Goal: Contribute content

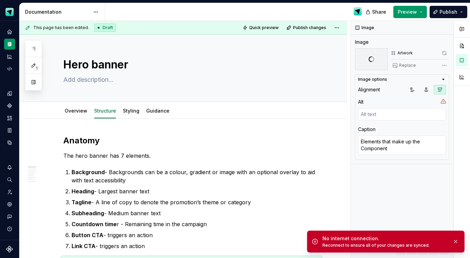
scroll to position [102, 0]
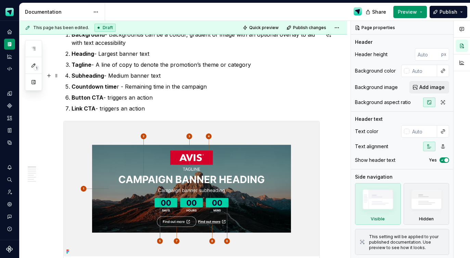
scroll to position [76, 0]
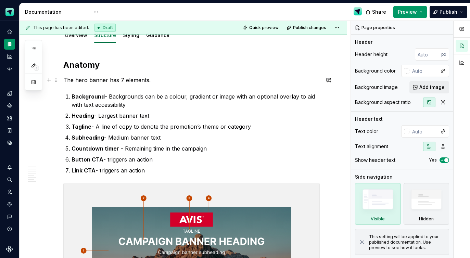
type textarea "*"
drag, startPoint x: 120, startPoint y: 79, endPoint x: 128, endPoint y: 80, distance: 8.3
click at [121, 79] on p "The hero banner has 7 elements." at bounding box center [191, 80] width 256 height 8
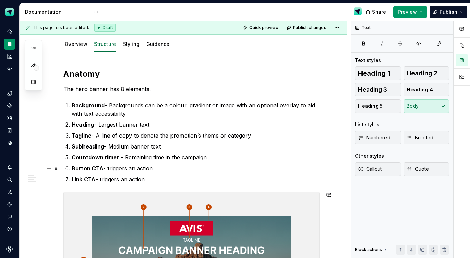
scroll to position [37, 0]
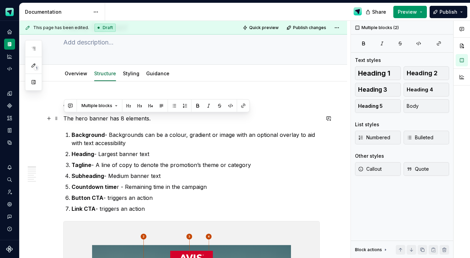
drag, startPoint x: 141, startPoint y: 189, endPoint x: 63, endPoint y: 119, distance: 105.0
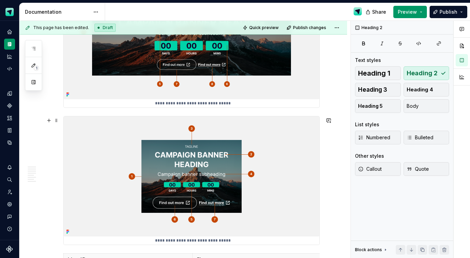
scroll to position [188, 0]
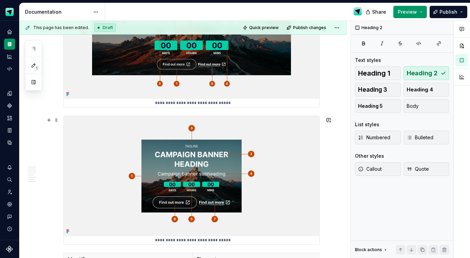
click at [103, 141] on img at bounding box center [192, 176] width 256 height 121
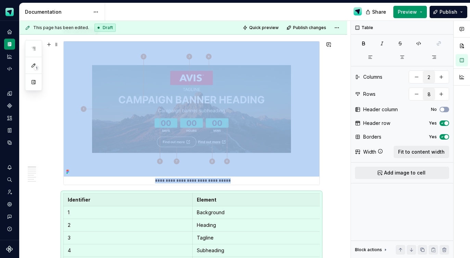
scroll to position [260, 0]
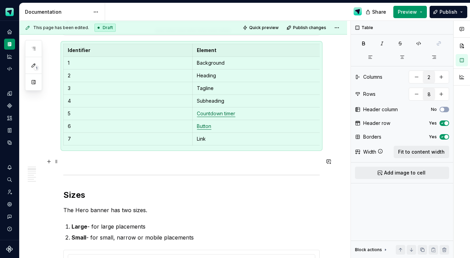
click at [95, 162] on p at bounding box center [191, 160] width 256 height 8
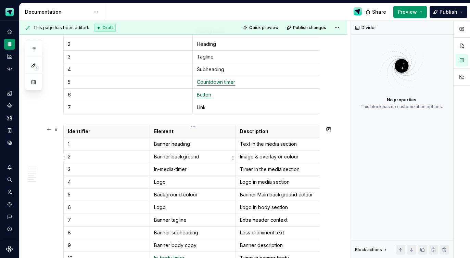
scroll to position [292, 0]
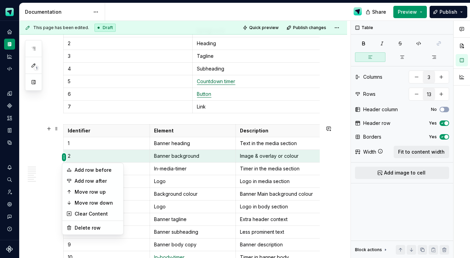
click at [64, 157] on html "Scout Design System Design system data Documentation Share Preview Publish 1 Pa…" at bounding box center [235, 129] width 470 height 258
click at [84, 193] on div "Move row up" at bounding box center [97, 192] width 45 height 7
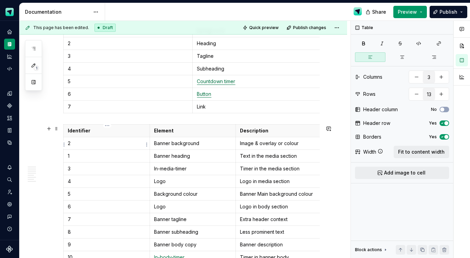
click at [76, 147] on p "2" at bounding box center [107, 143] width 78 height 7
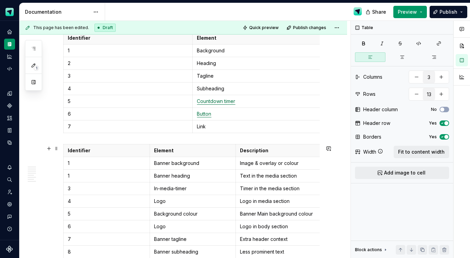
scroll to position [274, 0]
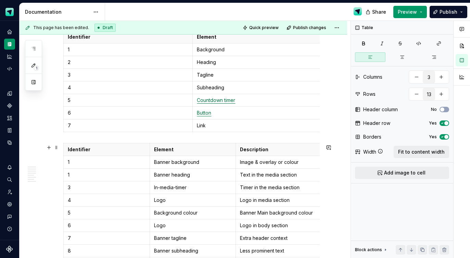
type textarea "*"
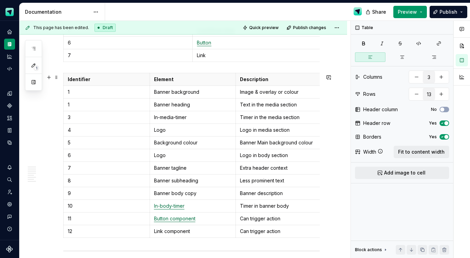
scroll to position [344, 0]
click at [87, 107] on p "1" at bounding box center [107, 104] width 78 height 7
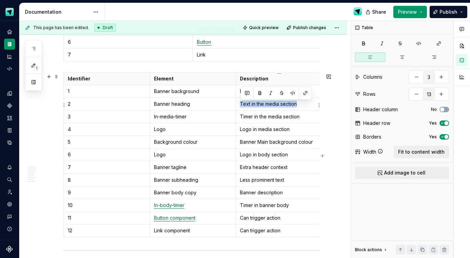
drag, startPoint x: 297, startPoint y: 105, endPoint x: 238, endPoint y: 104, distance: 58.6
click at [238, 104] on td "Text in the media section" at bounding box center [279, 104] width 86 height 13
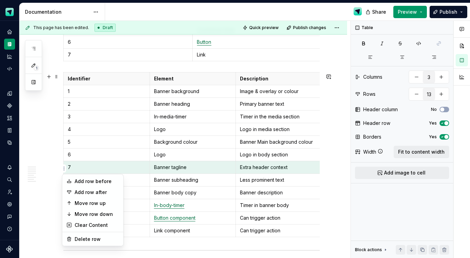
click at [63, 168] on html "Scout Design System Design system data Documentation Share Preview Publish 1 Pa…" at bounding box center [235, 129] width 470 height 258
click at [96, 201] on div "Move row up" at bounding box center [97, 203] width 45 height 7
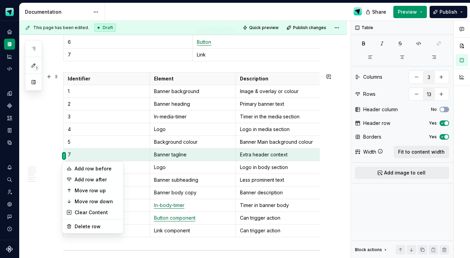
click at [63, 156] on html "Scout Design System Design system data Documentation Share Preview Publish 1 Pa…" at bounding box center [235, 129] width 470 height 258
drag, startPoint x: 90, startPoint y: 187, endPoint x: 88, endPoint y: 182, distance: 5.4
click at [90, 187] on div "Move row up" at bounding box center [97, 190] width 45 height 7
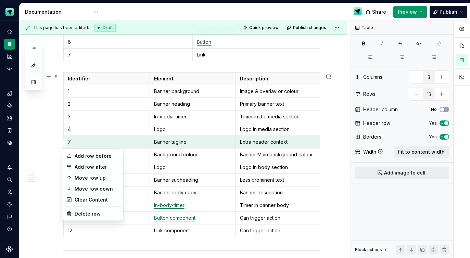
click at [62, 144] on html "Scout Design System Design system data Documentation Share Preview Publish 1 Pa…" at bounding box center [235, 129] width 470 height 258
click at [93, 176] on div "Move row up" at bounding box center [97, 178] width 45 height 7
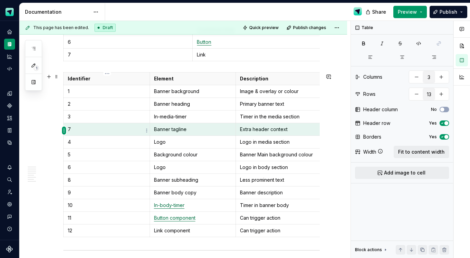
click at [64, 133] on html "Scout Design System Design system data Documentation Share Preview Publish 1 Pa…" at bounding box center [235, 129] width 470 height 258
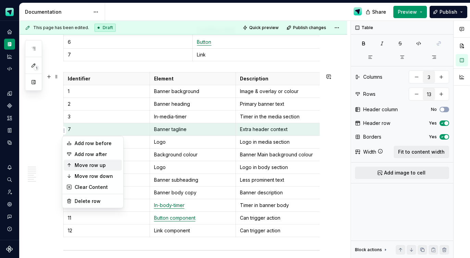
click at [92, 166] on div "Move row up" at bounding box center [97, 165] width 45 height 7
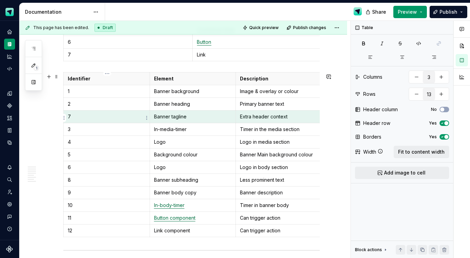
click at [95, 116] on p "7" at bounding box center [107, 116] width 78 height 7
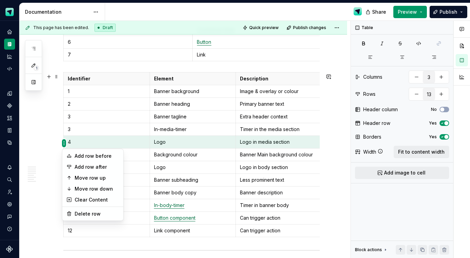
click at [63, 143] on html "Scout Design System Design system data Documentation Share Preview Publish 1 Pa…" at bounding box center [235, 129] width 470 height 258
click at [89, 175] on div "Move row up" at bounding box center [97, 178] width 45 height 7
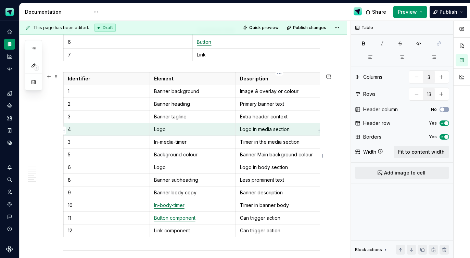
click at [274, 130] on p "Logo in media section" at bounding box center [279, 129] width 78 height 7
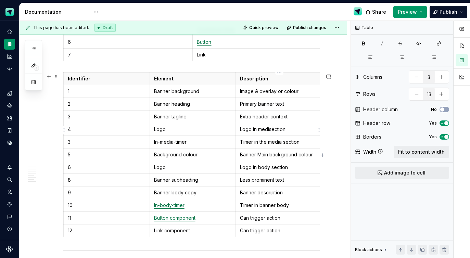
scroll to position [345, 0]
click at [64, 180] on html "Scout Design System Design system data Documentation Share Preview Publish 1 Pa…" at bounding box center [235, 129] width 470 height 258
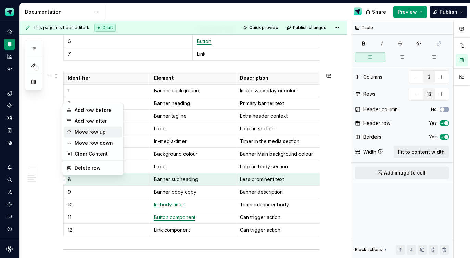
click at [92, 130] on div "Move row up" at bounding box center [97, 132] width 45 height 7
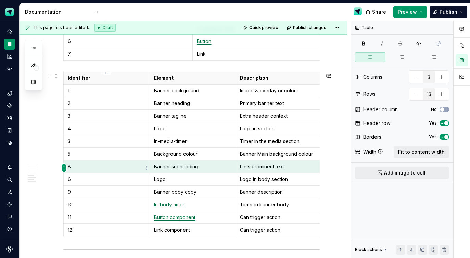
click at [63, 166] on html "Scout Design System Design system data Documentation Share Preview Publish 1 Pa…" at bounding box center [235, 129] width 470 height 258
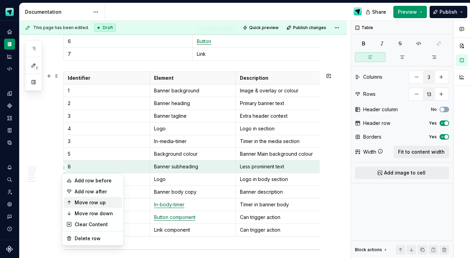
click at [85, 201] on div "Move row up" at bounding box center [97, 202] width 45 height 7
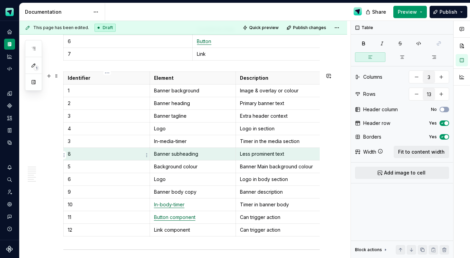
click at [65, 154] on html "Scout Design System Design system data Documentation Share Preview Publish 1 Pa…" at bounding box center [235, 129] width 470 height 258
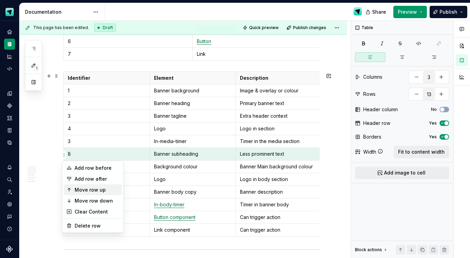
click at [93, 190] on div "Move row up" at bounding box center [97, 190] width 45 height 7
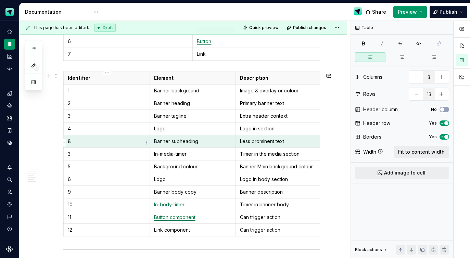
click at [100, 144] on p "8" at bounding box center [107, 141] width 78 height 7
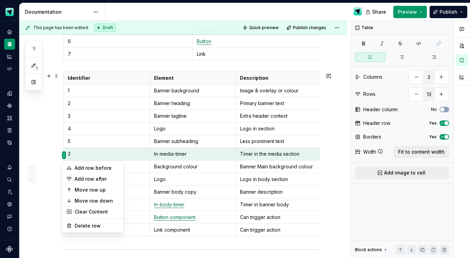
click at [62, 153] on html "Scout Design System Design system data Documentation Share Preview Publish 1 Pa…" at bounding box center [235, 129] width 470 height 258
click at [81, 224] on div "Delete row" at bounding box center [97, 226] width 45 height 7
type input "12"
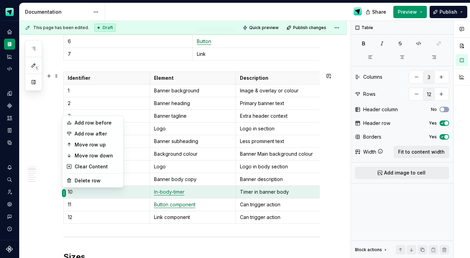
click at [62, 192] on html "Scout Design System Design system data Documentation Share Preview Publish 1 Pa…" at bounding box center [235, 129] width 470 height 258
click at [90, 147] on div "Move row up" at bounding box center [97, 144] width 45 height 7
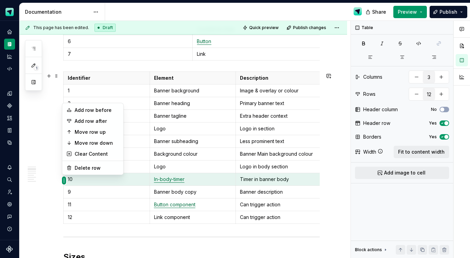
click at [65, 178] on html "Scout Design System Design system data Documentation Share Preview Publish 1 Pa…" at bounding box center [235, 129] width 470 height 258
drag, startPoint x: 93, startPoint y: 131, endPoint x: 86, endPoint y: 144, distance: 15.6
click at [93, 131] on div "Move row up" at bounding box center [97, 132] width 45 height 7
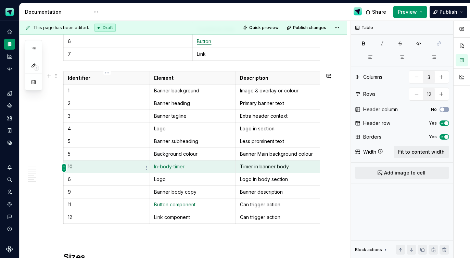
click at [65, 166] on html "Scout Design System Design system data Documentation Share Preview Publish 1 Pa…" at bounding box center [235, 129] width 470 height 258
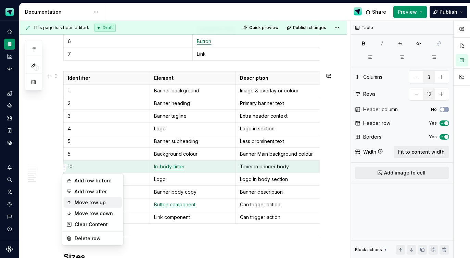
click at [88, 200] on div "Move row up" at bounding box center [97, 202] width 45 height 7
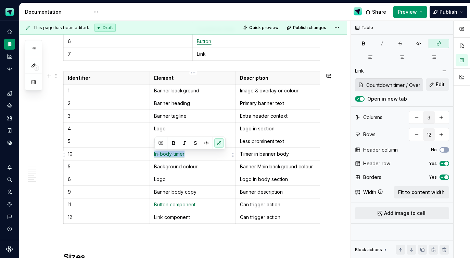
drag, startPoint x: 173, startPoint y: 156, endPoint x: 154, endPoint y: 156, distance: 18.8
click at [154, 156] on td "In-body-timer" at bounding box center [193, 154] width 86 height 13
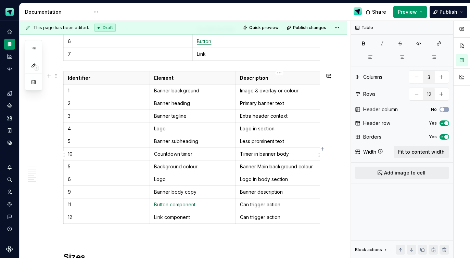
click at [295, 155] on p "Timer in banner body" at bounding box center [279, 154] width 78 height 7
drag, startPoint x: 173, startPoint y: 156, endPoint x: 155, endPoint y: 156, distance: 17.1
click at [155, 156] on p "Countdown timer" at bounding box center [193, 154] width 78 height 7
click at [217, 143] on button "button" at bounding box center [219, 143] width 10 height 10
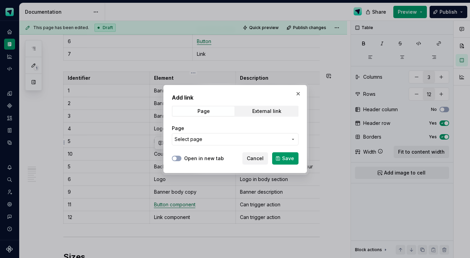
drag, startPoint x: 186, startPoint y: 159, endPoint x: 201, endPoint y: 145, distance: 20.8
click at [186, 159] on label "Open in new tab" at bounding box center [204, 158] width 40 height 7
click at [181, 159] on button "Open in new tab" at bounding box center [177, 158] width 10 height 5
click at [210, 135] on button "Select page" at bounding box center [235, 139] width 127 height 12
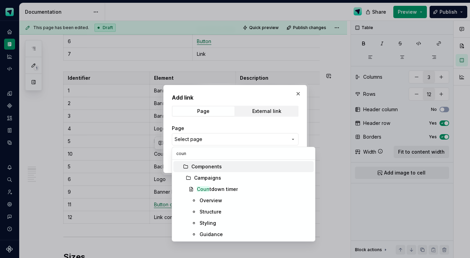
scroll to position [0, 0]
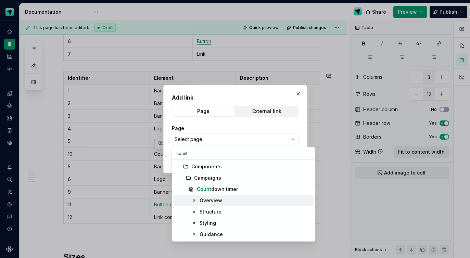
type input "count"
click at [211, 199] on div "Overview" at bounding box center [211, 200] width 23 height 7
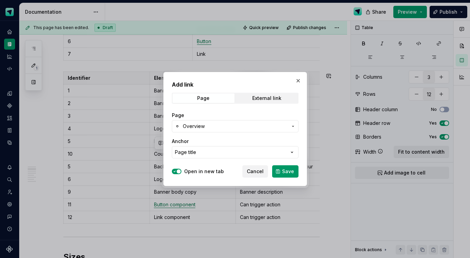
click at [279, 170] on button "Save" at bounding box center [285, 171] width 26 height 12
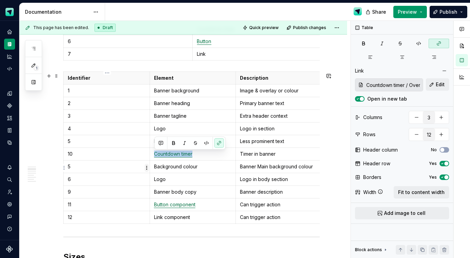
click at [146, 169] on html "Scout Design System Design system data Documentation Share Preview Publish 1 Pa…" at bounding box center [235, 129] width 470 height 258
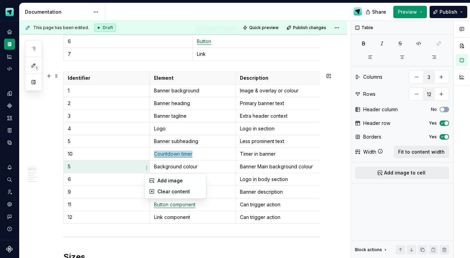
click at [114, 170] on html "Scout Design System Design system data Documentation Share Preview Publish 1 Pa…" at bounding box center [235, 129] width 470 height 258
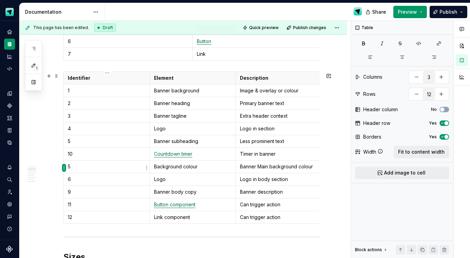
click at [64, 168] on html "Scout Design System Design system data Documentation Share Preview Publish 1 Pa…" at bounding box center [235, 129] width 470 height 258
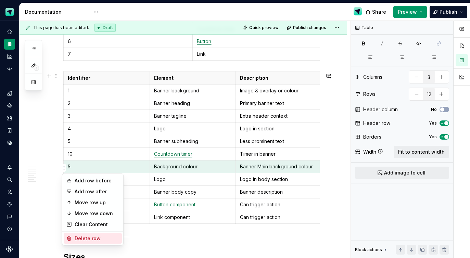
click at [79, 234] on div "Delete row" at bounding box center [93, 238] width 58 height 11
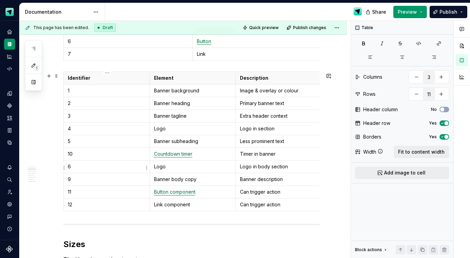
click at [62, 167] on html "Scout Design System Design system data Documentation Share Preview Publish 1 Pa…" at bounding box center [235, 129] width 470 height 258
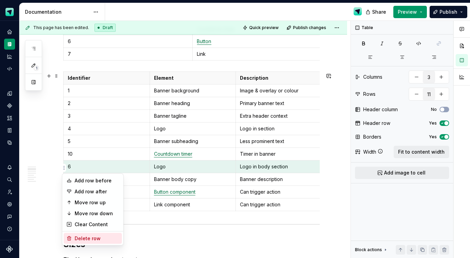
click at [84, 237] on div "Delete row" at bounding box center [97, 238] width 45 height 7
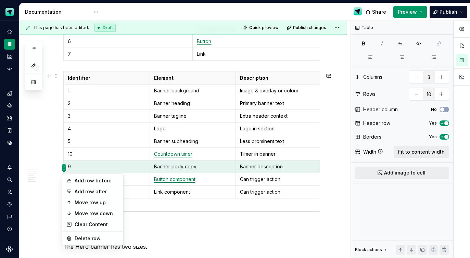
click at [63, 168] on html "Scout Design System Design system data Documentation Share Preview Publish 1 Pa…" at bounding box center [235, 129] width 470 height 258
click at [90, 236] on div "Delete row" at bounding box center [97, 238] width 45 height 7
type input "9"
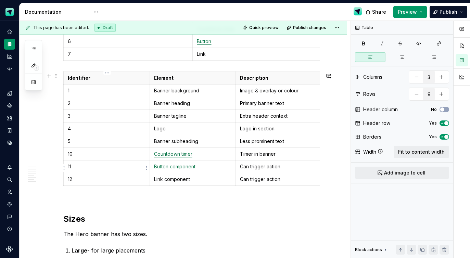
click at [84, 169] on p "11" at bounding box center [107, 166] width 78 height 7
click at [79, 159] on td "10" at bounding box center [107, 154] width 86 height 13
click at [78, 165] on p "11" at bounding box center [107, 166] width 78 height 7
click at [79, 182] on p "12" at bounding box center [107, 179] width 78 height 7
click at [150, 215] on h2 "Sizes" at bounding box center [191, 219] width 256 height 11
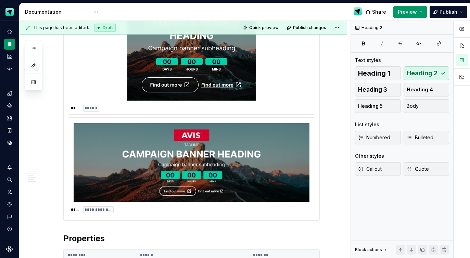
scroll to position [609, 0]
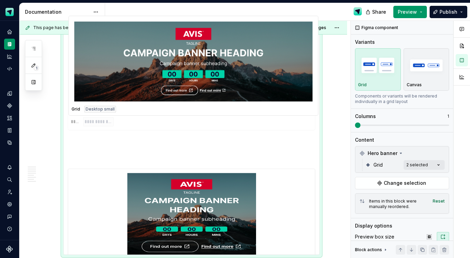
drag, startPoint x: 159, startPoint y: 188, endPoint x: 164, endPoint y: 119, distance: 69.0
click at [164, 119] on body "Scout Design System Design system data Documentation Share Preview Publish 1 Pa…" at bounding box center [235, 129] width 470 height 258
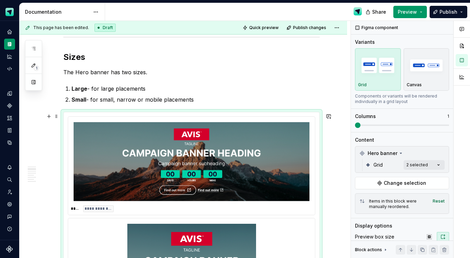
scroll to position [506, 0]
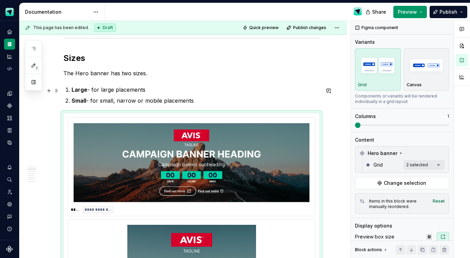
click at [153, 90] on p "Large - for large placements" at bounding box center [196, 90] width 248 height 8
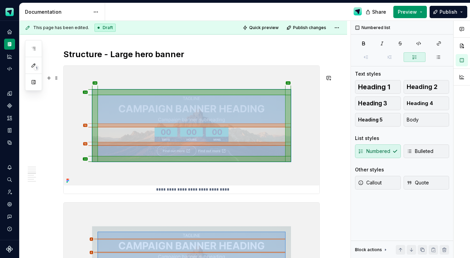
scroll to position [1123, 0]
click at [259, 163] on img at bounding box center [192, 125] width 256 height 120
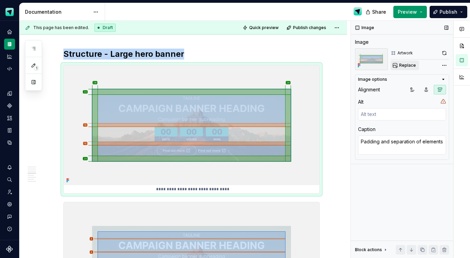
click at [414, 67] on span "Replace" at bounding box center [407, 65] width 17 height 5
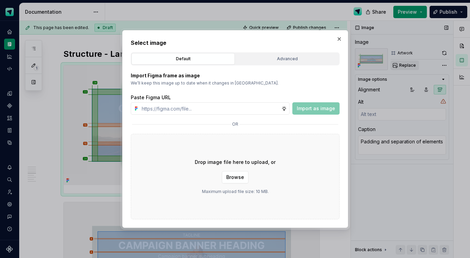
type textarea "*"
type input "https://www.figma.com/design/Ma4o8aUoC29DAP2Z0RSzwm/Scout-Design-System-Compone…"
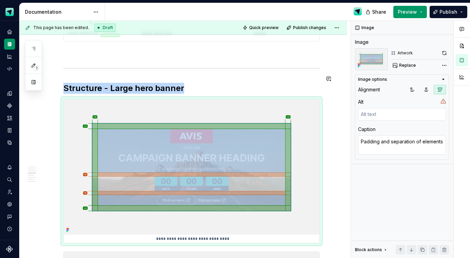
scroll to position [1195, 0]
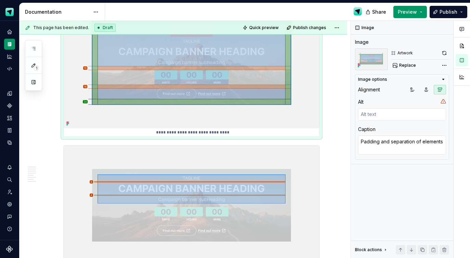
click at [81, 128] on img at bounding box center [192, 60] width 256 height 135
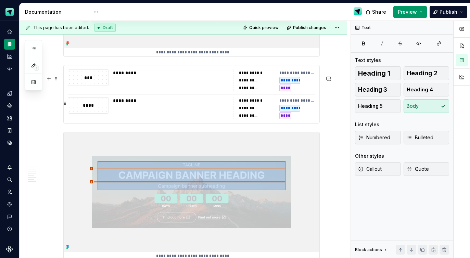
scroll to position [1213, 0]
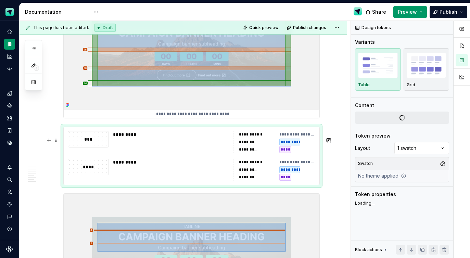
click at [130, 185] on div "**********" at bounding box center [192, 156] width 256 height 58
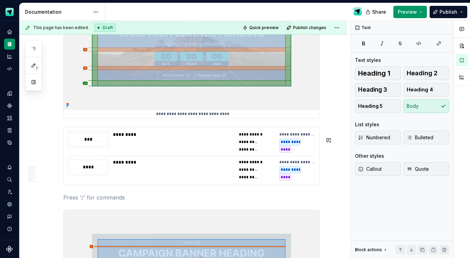
click at [116, 202] on div "**********" at bounding box center [191, 45] width 256 height 2246
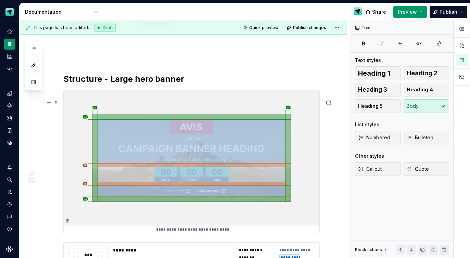
scroll to position [1098, 0]
click at [187, 84] on h2 "Structure - Large hero banner" at bounding box center [191, 78] width 256 height 11
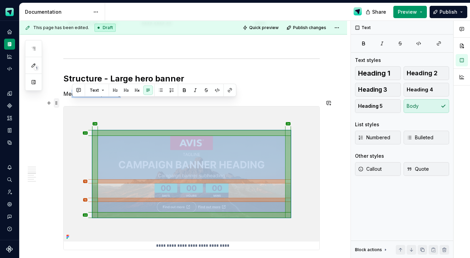
drag, startPoint x: 124, startPoint y: 104, endPoint x: 58, endPoint y: 103, distance: 66.8
click at [63, 103] on div "**********" at bounding box center [191, 172] width 256 height 2271
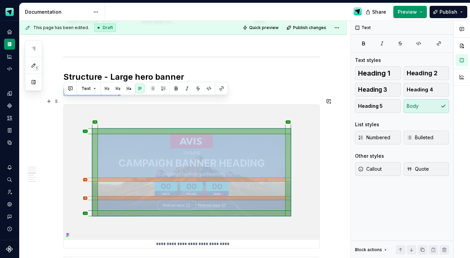
drag, startPoint x: 65, startPoint y: 104, endPoint x: 119, endPoint y: 99, distance: 54.0
click at [123, 96] on p "Media section padding" at bounding box center [191, 92] width 256 height 8
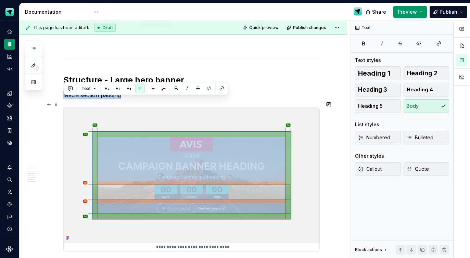
scroll to position [1096, 0]
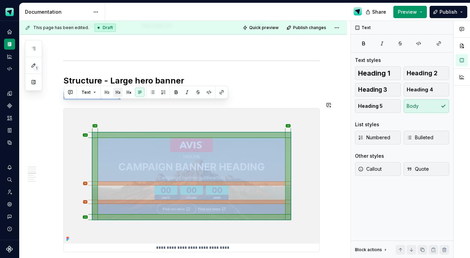
click at [119, 92] on button "button" at bounding box center [118, 93] width 10 height 10
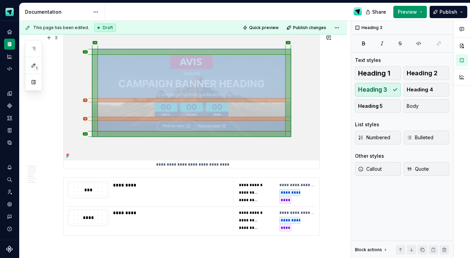
scroll to position [1192, 0]
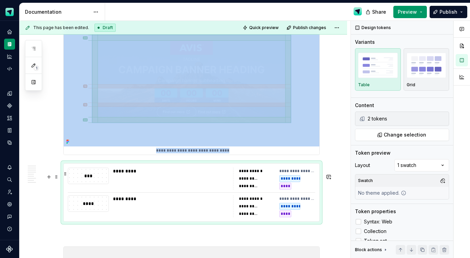
click at [179, 190] on div "*********" at bounding box center [171, 179] width 116 height 22
click at [399, 134] on span "Change selection" at bounding box center [405, 134] width 42 height 7
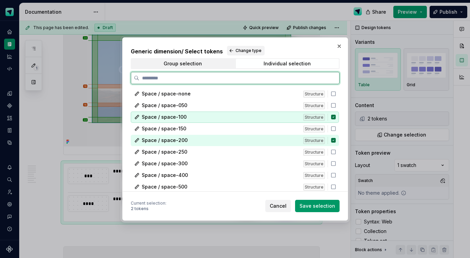
click at [336, 118] on icon at bounding box center [333, 117] width 4 height 4
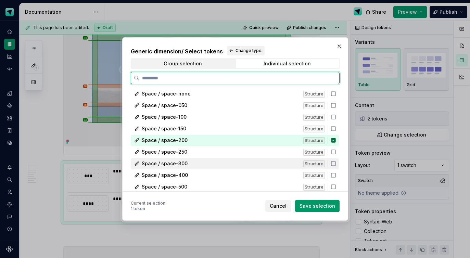
click at [336, 163] on icon at bounding box center [333, 163] width 5 height 5
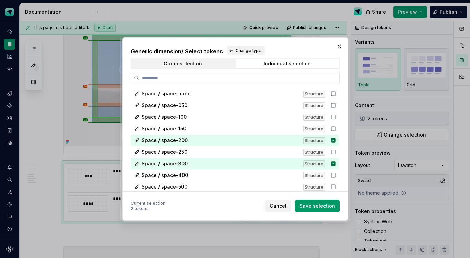
click at [327, 206] on span "Save selection" at bounding box center [318, 206] width 36 height 7
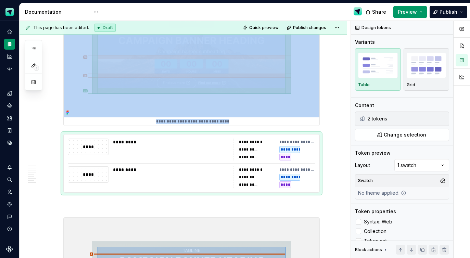
scroll to position [1343, 0]
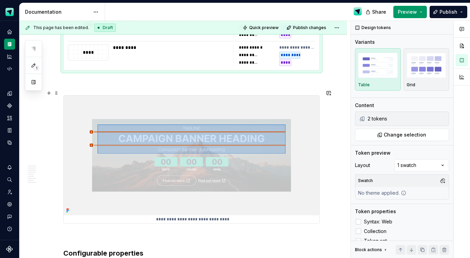
click at [90, 87] on p at bounding box center [191, 83] width 256 height 8
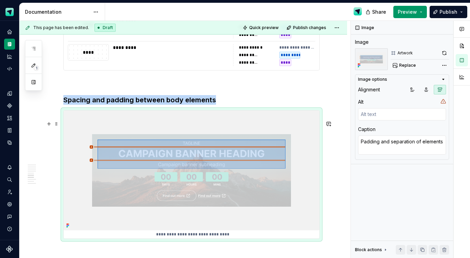
scroll to position [1395, 0]
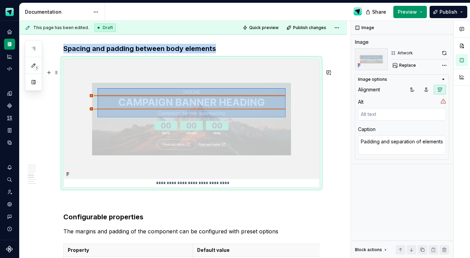
click at [268, 99] on img at bounding box center [192, 119] width 256 height 120
click at [413, 66] on span "Replace" at bounding box center [407, 65] width 17 height 5
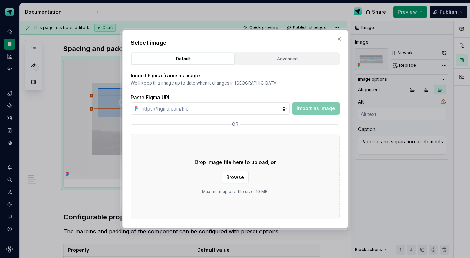
type textarea "*"
type input "https://www.figma.com/design/Ma4o8aUoC29DAP2Z0RSzwm/Scout-Design-System-Compone…"
click at [312, 114] on button "Import as image" at bounding box center [315, 108] width 47 height 12
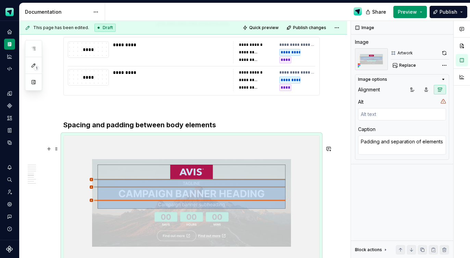
scroll to position [1311, 0]
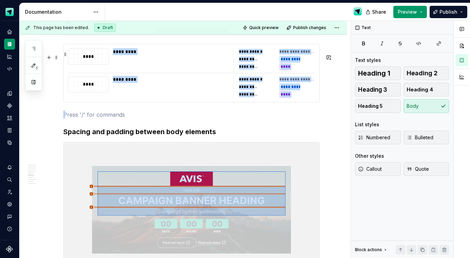
drag, startPoint x: 153, startPoint y: 83, endPoint x: 160, endPoint y: 73, distance: 12.3
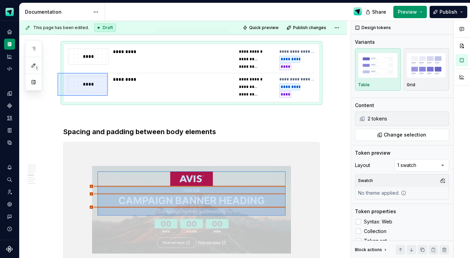
drag, startPoint x: 91, startPoint y: 88, endPoint x: 108, endPoint y: 96, distance: 18.8
click at [108, 96] on div "**********" at bounding box center [185, 140] width 331 height 238
copy div "**********"
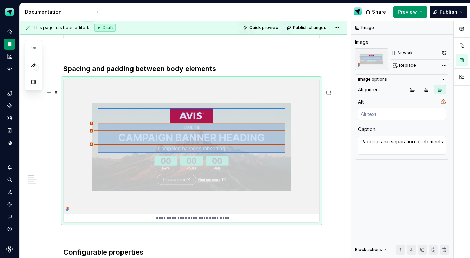
click at [92, 215] on img at bounding box center [192, 146] width 256 height 135
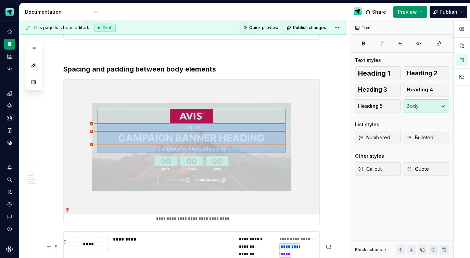
scroll to position [1441, 0]
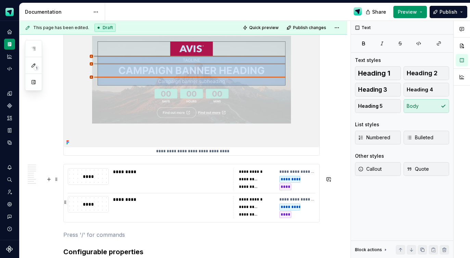
click at [150, 218] on div "*********" at bounding box center [171, 207] width 116 height 22
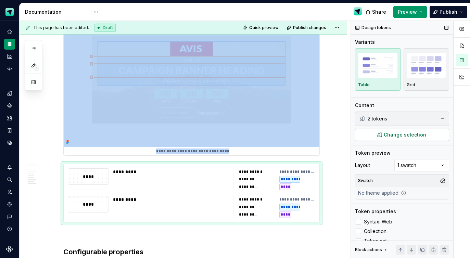
click at [407, 135] on span "Change selection" at bounding box center [405, 134] width 42 height 7
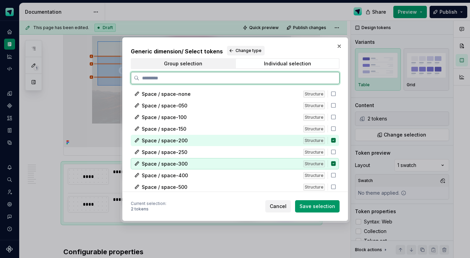
drag, startPoint x: 336, startPoint y: 163, endPoint x: 338, endPoint y: 146, distance: 16.5
click at [336, 160] on div "Space / space-300 Structure" at bounding box center [235, 163] width 208 height 11
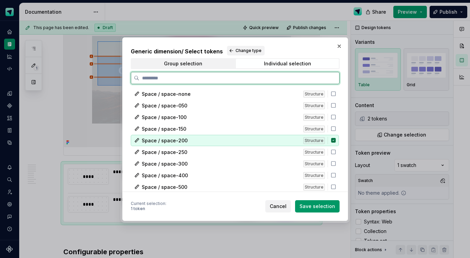
click at [336, 140] on icon at bounding box center [333, 140] width 5 height 5
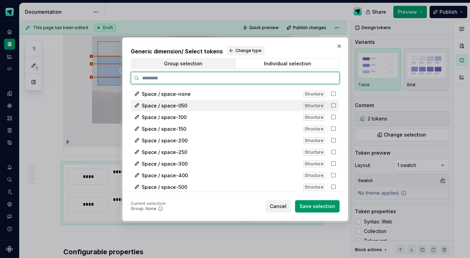
click at [336, 108] on icon at bounding box center [333, 105] width 4 height 4
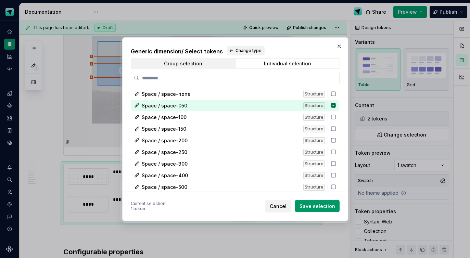
drag, startPoint x: 326, startPoint y: 209, endPoint x: 324, endPoint y: 206, distance: 3.5
click at [326, 209] on span "Save selection" at bounding box center [318, 206] width 36 height 7
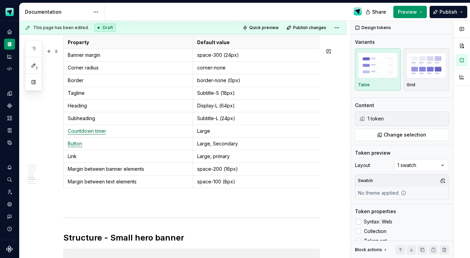
scroll to position [1660, 0]
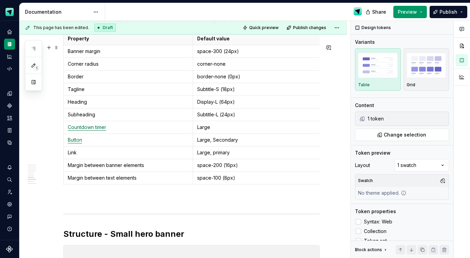
type textarea "*"
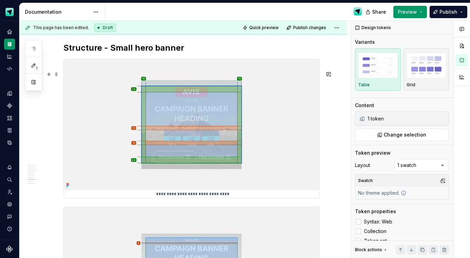
scroll to position [1846, 0]
type textarea "*"
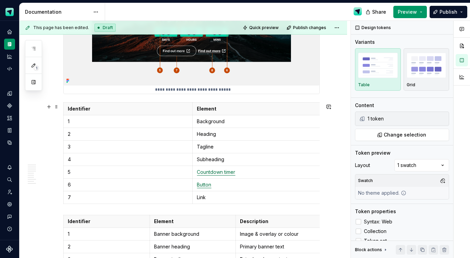
scroll to position [237, 0]
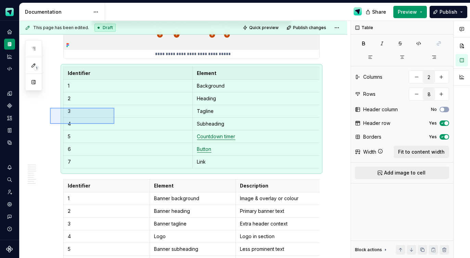
click at [114, 124] on div "**********" at bounding box center [185, 140] width 331 height 238
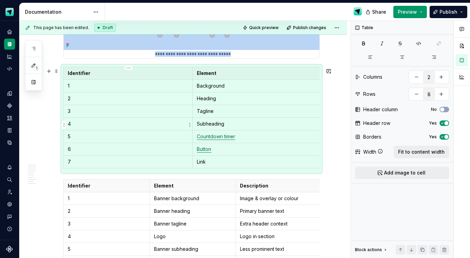
type input "3"
type input "9"
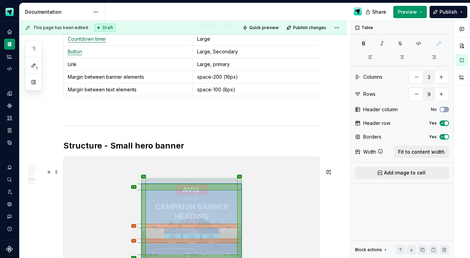
scroll to position [1747, 0]
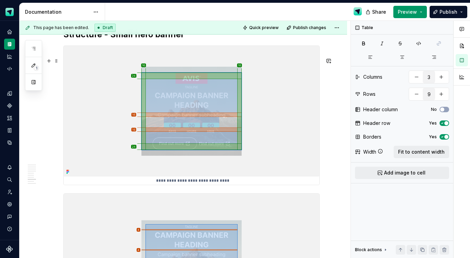
click at [239, 147] on img at bounding box center [192, 111] width 256 height 130
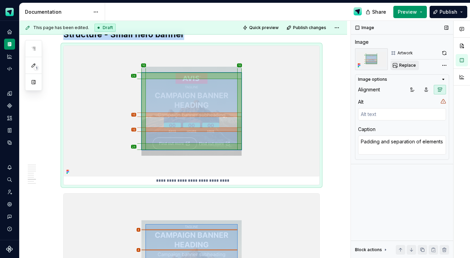
click at [408, 66] on span "Replace" at bounding box center [407, 65] width 17 height 5
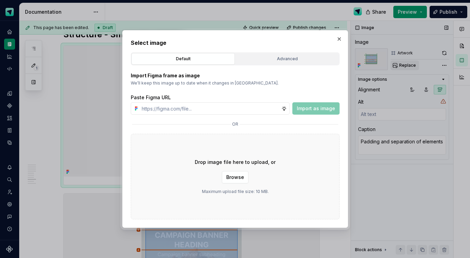
type textarea "*"
type input "https://www.figma.com/design/Ma4o8aUoC29DAP2Z0RSzwm/Scout-Design-System-Compone…"
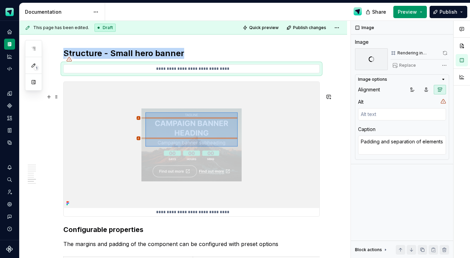
scroll to position [1728, 0]
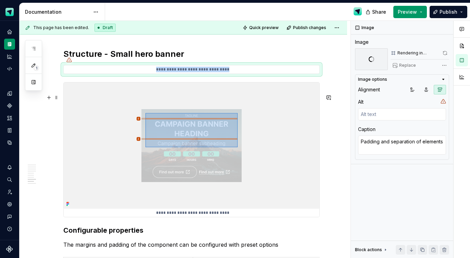
click at [104, 148] on img at bounding box center [192, 146] width 256 height 126
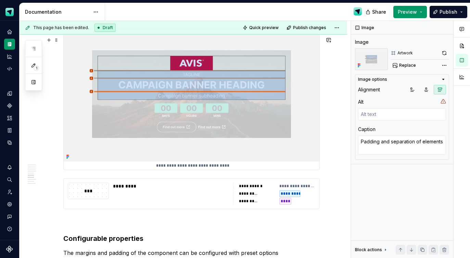
scroll to position [1123, 0]
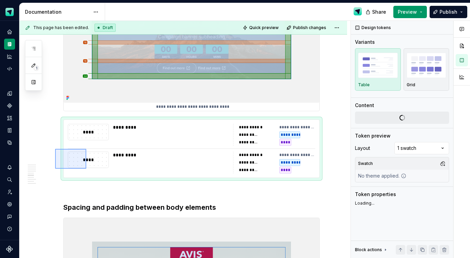
drag, startPoint x: 77, startPoint y: 162, endPoint x: 86, endPoint y: 169, distance: 11.5
click at [86, 169] on div "**********" at bounding box center [185, 140] width 331 height 238
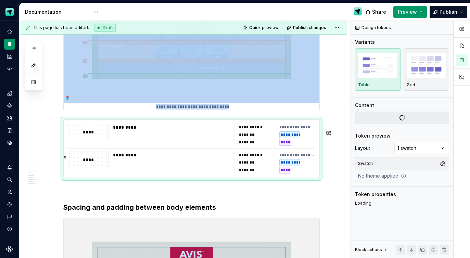
copy div "**********"
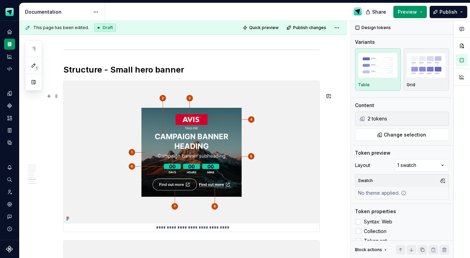
scroll to position [1711, 0]
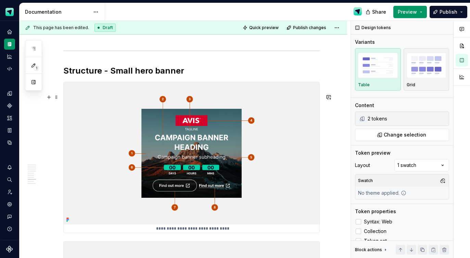
click at [95, 190] on img at bounding box center [192, 153] width 256 height 142
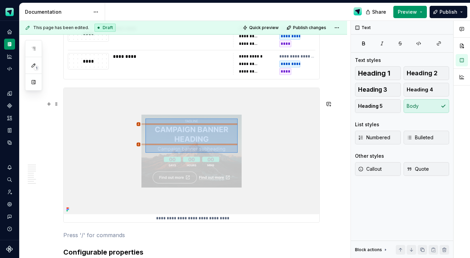
scroll to position [1897, 0]
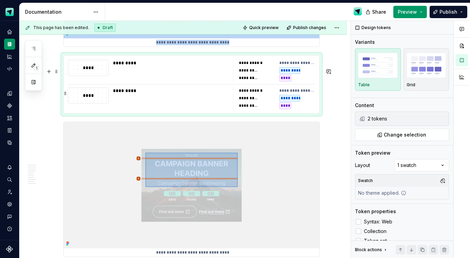
click at [150, 109] on div "*********" at bounding box center [171, 98] width 116 height 22
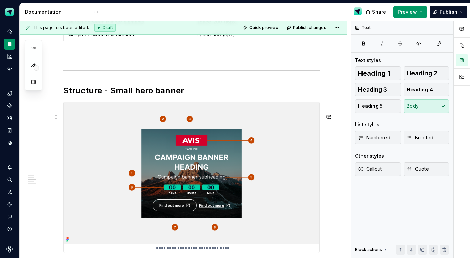
scroll to position [1748, 0]
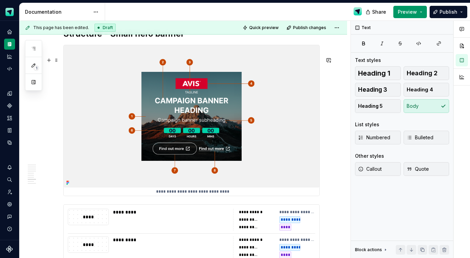
click at [133, 128] on img at bounding box center [192, 116] width 256 height 142
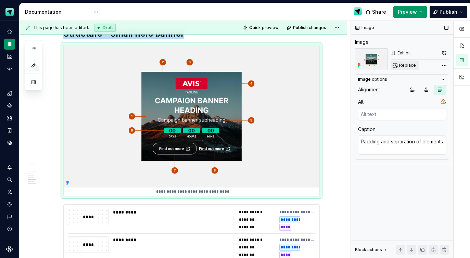
click at [413, 64] on span "Replace" at bounding box center [407, 65] width 17 height 5
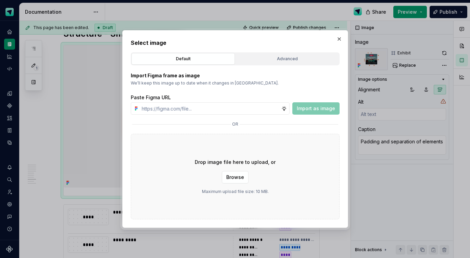
type textarea "*"
type input "https://www.figma.com/design/Ma4o8aUoC29DAP2Z0RSzwm/Scout-Design-System-Compone…"
click at [313, 108] on span "Import as image" at bounding box center [316, 108] width 38 height 7
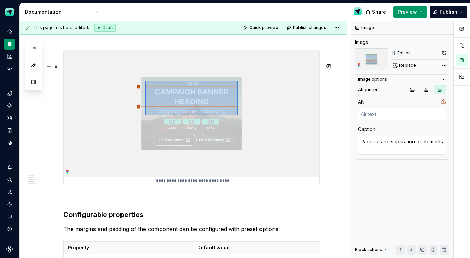
scroll to position [2027, 0]
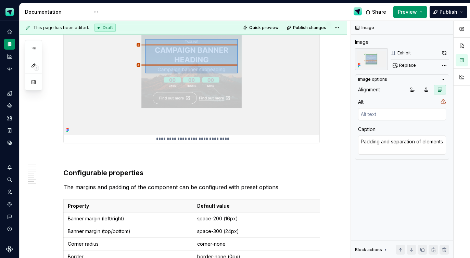
click at [303, 108] on img at bounding box center [192, 72] width 256 height 126
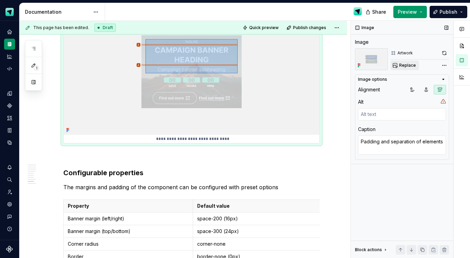
click at [401, 65] on span "Replace" at bounding box center [407, 65] width 17 height 5
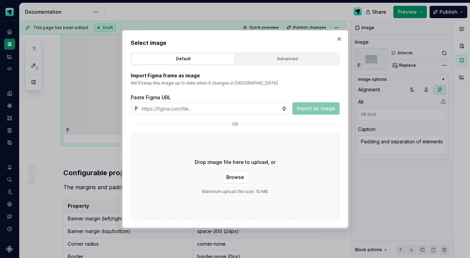
type textarea "*"
type input "https://www.figma.com/design/Ma4o8aUoC29DAP2Z0RSzwm/Scout-Design-System-Compone…"
click at [305, 108] on span "Import as image" at bounding box center [316, 108] width 38 height 7
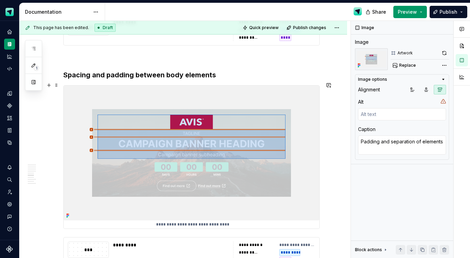
scroll to position [1257, 0]
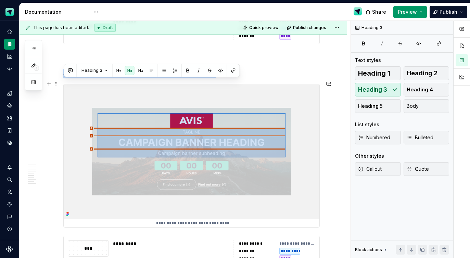
drag, startPoint x: 212, startPoint y: 81, endPoint x: 63, endPoint y: 80, distance: 149.3
click at [63, 80] on div "**********" at bounding box center [184, 86] width 328 height 2448
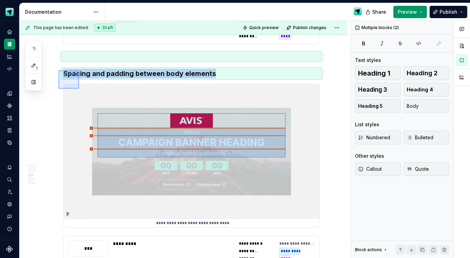
drag, startPoint x: 59, startPoint y: 71, endPoint x: 70, endPoint y: 88, distance: 20.3
click at [78, 88] on div "**********" at bounding box center [185, 140] width 331 height 238
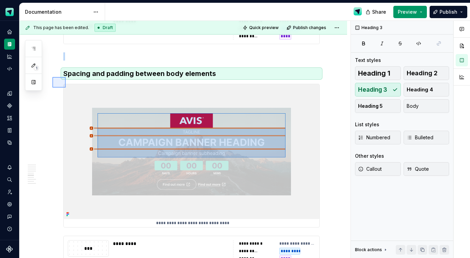
drag, startPoint x: 52, startPoint y: 77, endPoint x: 66, endPoint y: 87, distance: 16.8
click at [66, 88] on div "**********" at bounding box center [185, 140] width 331 height 238
copy br
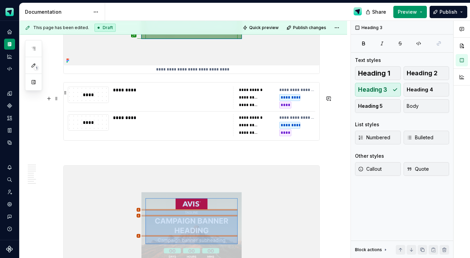
scroll to position [1923, 0]
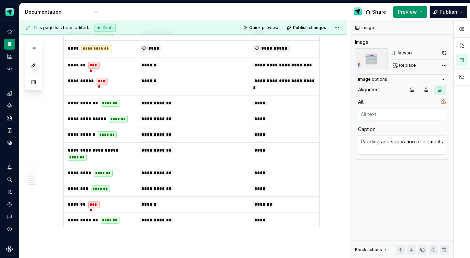
scroll to position [947, 0]
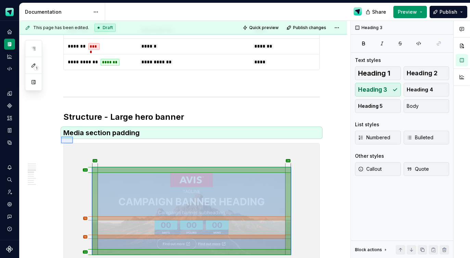
drag, startPoint x: 63, startPoint y: 138, endPoint x: 76, endPoint y: 142, distance: 14.1
click at [73, 144] on div "**********" at bounding box center [185, 140] width 331 height 238
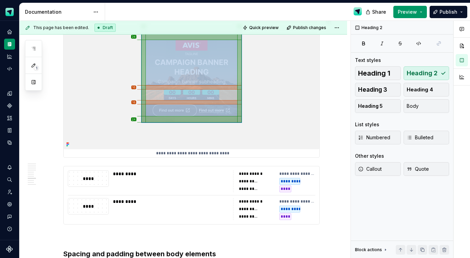
scroll to position [1727, 0]
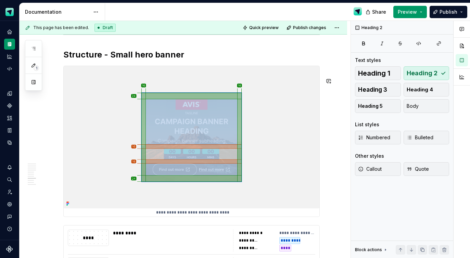
click at [196, 60] on h2 "Structure - Small hero banner" at bounding box center [191, 54] width 256 height 11
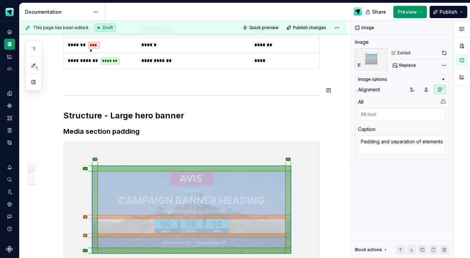
scroll to position [944, 0]
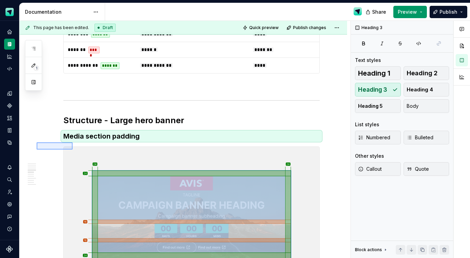
click at [73, 150] on div "**********" at bounding box center [185, 140] width 331 height 238
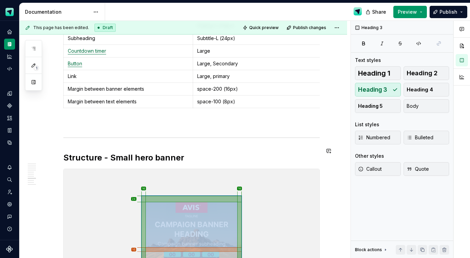
scroll to position [1626, 0]
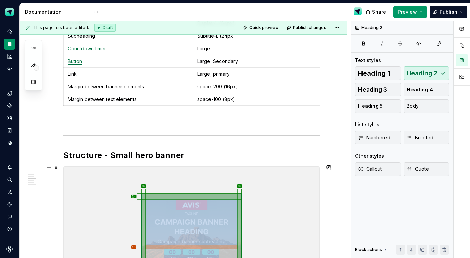
click at [194, 161] on h2 "Structure - Small hero banner" at bounding box center [191, 155] width 256 height 11
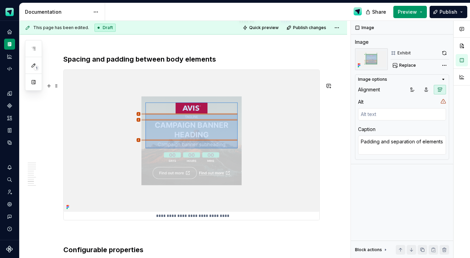
scroll to position [1900, 0]
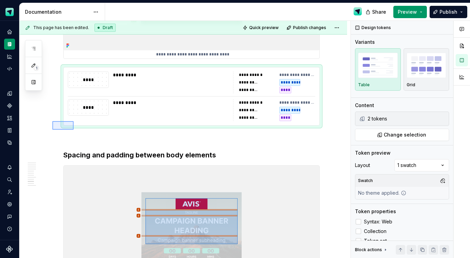
click at [76, 130] on div "**********" at bounding box center [185, 140] width 331 height 238
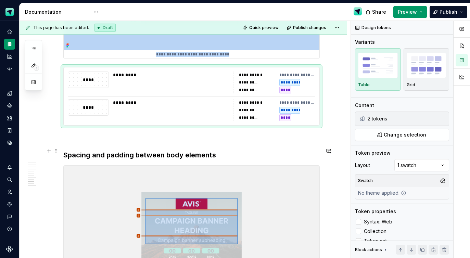
scroll to position [1972, 0]
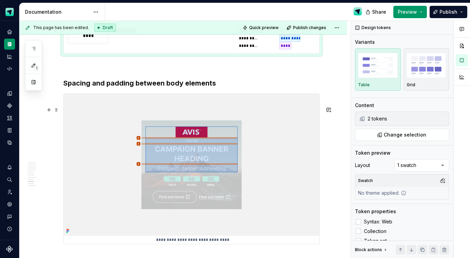
click at [87, 139] on img at bounding box center [192, 165] width 256 height 142
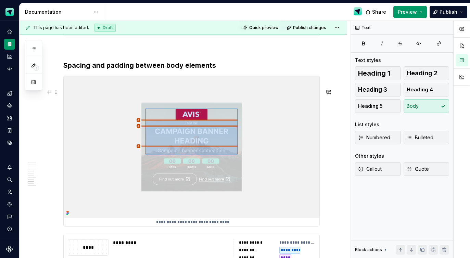
scroll to position [2129, 0]
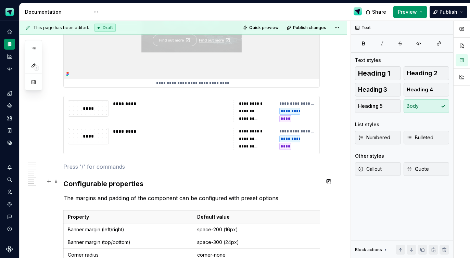
click at [195, 135] on div "*********" at bounding box center [172, 131] width 118 height 7
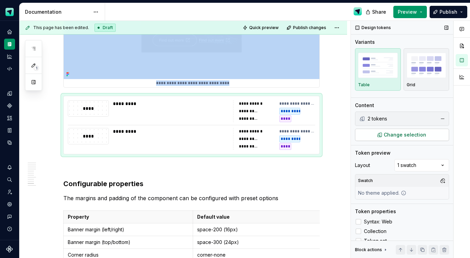
click at [368, 132] on button "Change selection" at bounding box center [402, 135] width 94 height 12
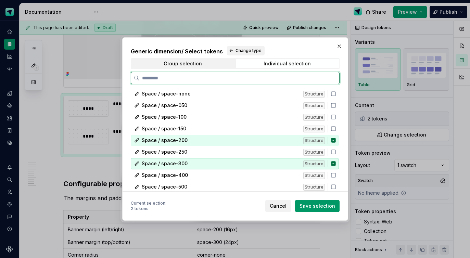
click at [336, 164] on icon at bounding box center [333, 163] width 5 height 5
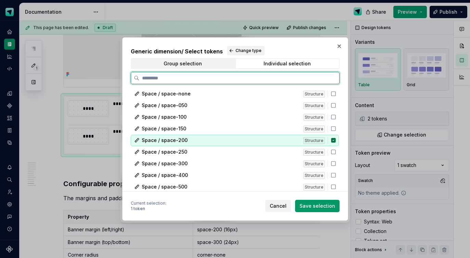
click at [336, 139] on icon at bounding box center [333, 140] width 4 height 4
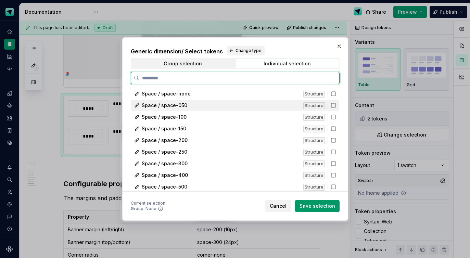
click at [336, 105] on icon at bounding box center [333, 105] width 5 height 5
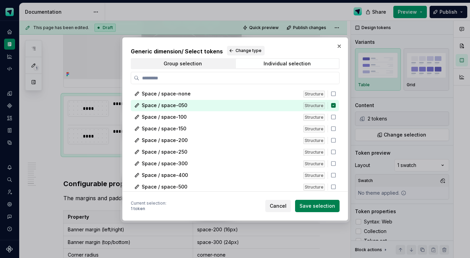
click at [328, 206] on span "Save selection" at bounding box center [318, 206] width 36 height 7
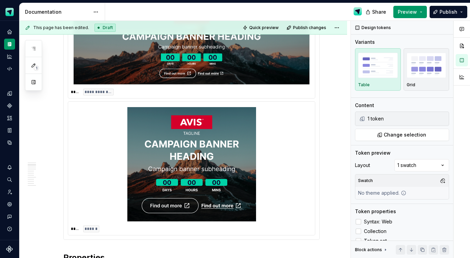
scroll to position [0, 0]
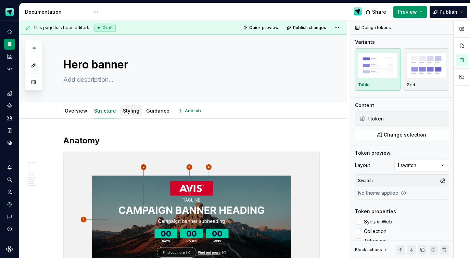
click at [133, 110] on link "Styling" at bounding box center [131, 111] width 16 height 6
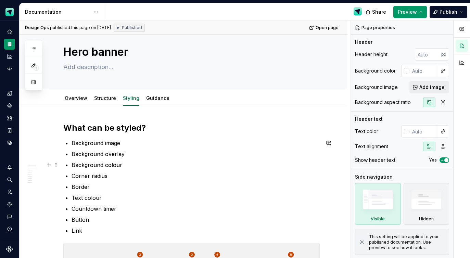
scroll to position [9, 0]
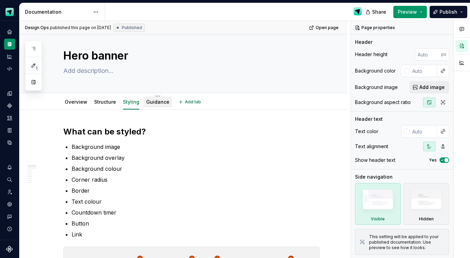
click at [155, 106] on div "Guidance" at bounding box center [157, 102] width 29 height 11
click at [153, 102] on link "Guidance" at bounding box center [157, 102] width 23 height 6
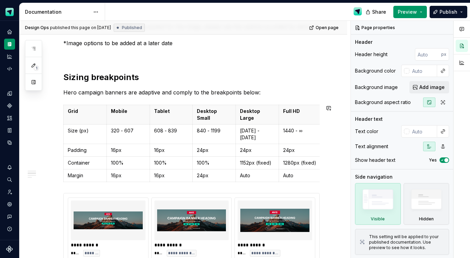
scroll to position [289, 0]
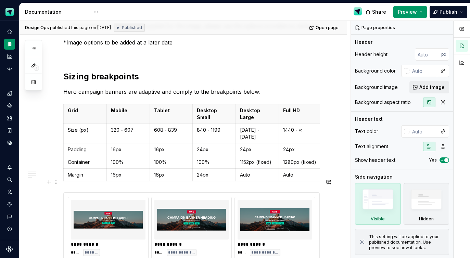
drag, startPoint x: 58, startPoint y: 184, endPoint x: 58, endPoint y: 196, distance: 12.0
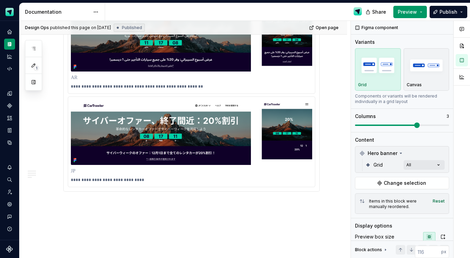
scroll to position [818, 0]
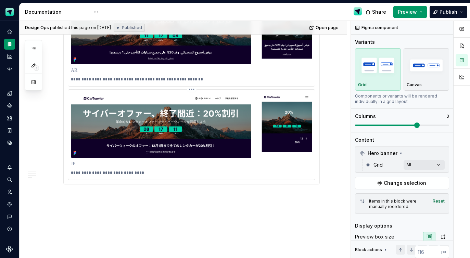
click at [181, 115] on img at bounding box center [191, 125] width 241 height 66
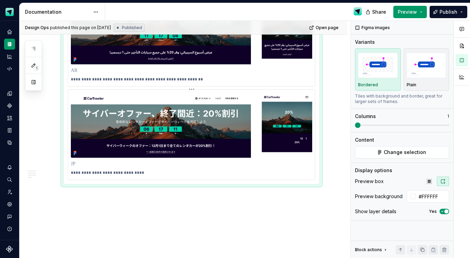
click at [275, 98] on img at bounding box center [191, 125] width 241 height 66
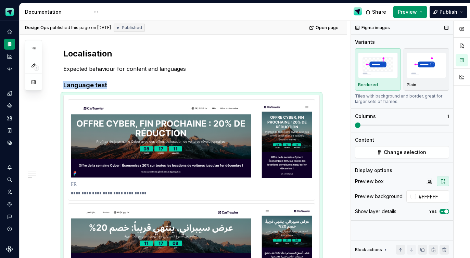
scroll to position [546, 0]
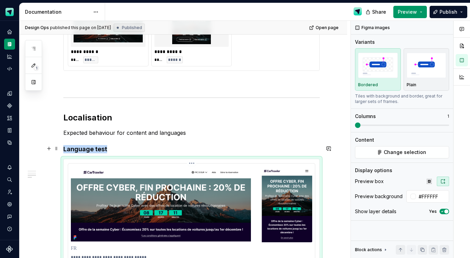
click at [262, 194] on img at bounding box center [191, 204] width 241 height 76
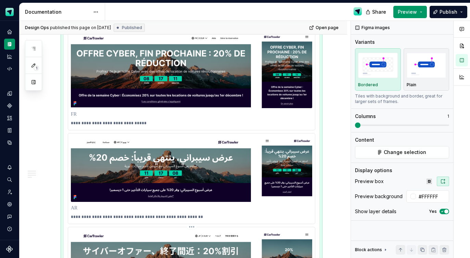
scroll to position [729, 0]
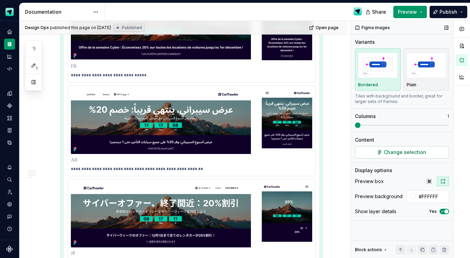
click at [404, 149] on span "Change selection" at bounding box center [405, 152] width 42 height 7
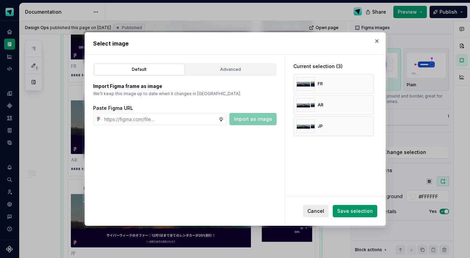
click at [321, 211] on span "Cancel" at bounding box center [315, 211] width 17 height 7
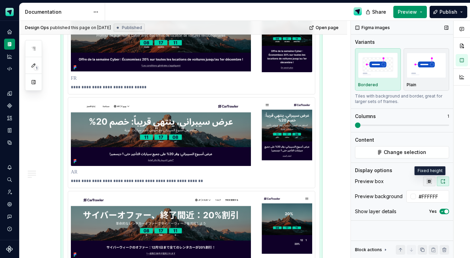
scroll to position [719, 0]
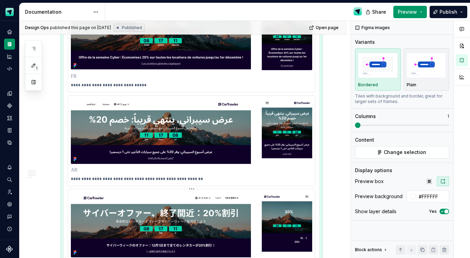
click at [283, 189] on div "**********" at bounding box center [192, 234] width 248 height 91
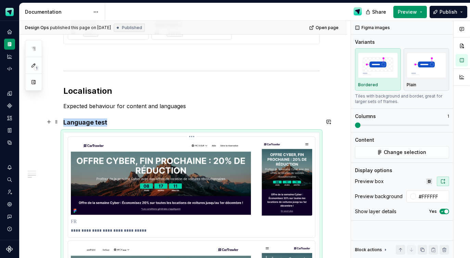
scroll to position [590, 0]
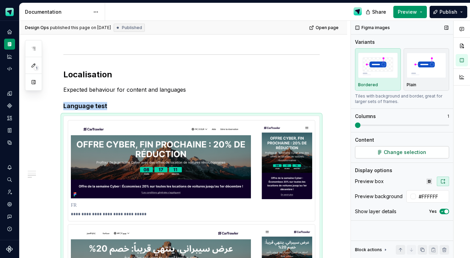
click at [374, 152] on button "Change selection" at bounding box center [402, 152] width 94 height 12
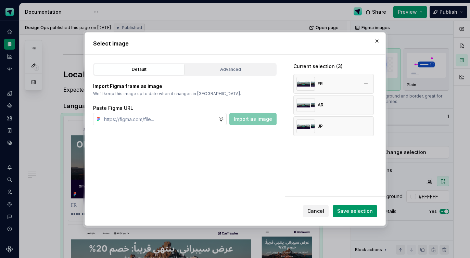
click at [334, 89] on div "FR" at bounding box center [333, 84] width 80 height 20
click at [322, 211] on span "Cancel" at bounding box center [315, 211] width 17 height 7
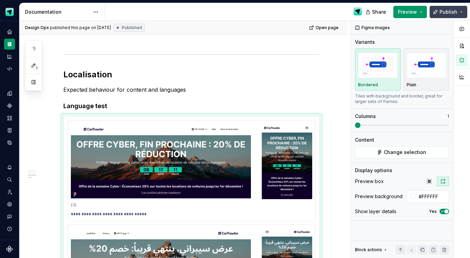
click at [439, 12] on button "Publish" at bounding box center [449, 12] width 38 height 12
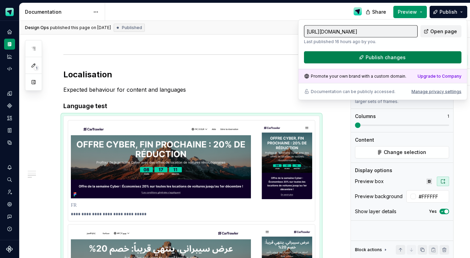
click at [378, 59] on span "Publish changes" at bounding box center [386, 57] width 40 height 7
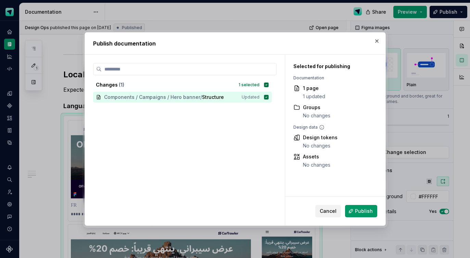
click at [357, 207] on button "Publish" at bounding box center [361, 211] width 32 height 12
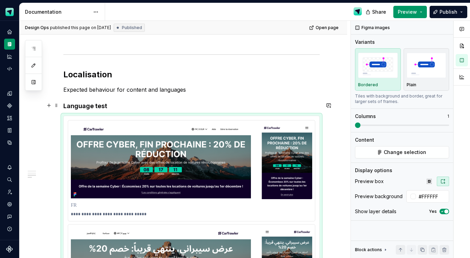
type textarea "*"
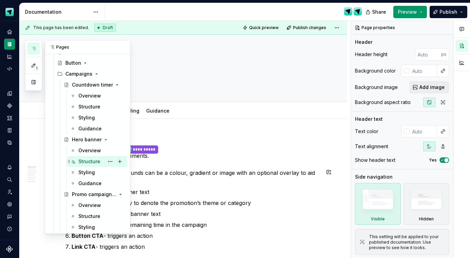
scroll to position [154, 0]
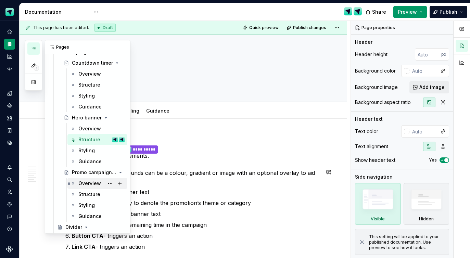
click at [91, 186] on div "Overview" at bounding box center [89, 183] width 23 height 7
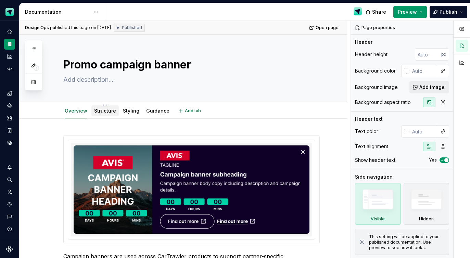
click at [105, 110] on link "Structure" at bounding box center [105, 111] width 22 height 6
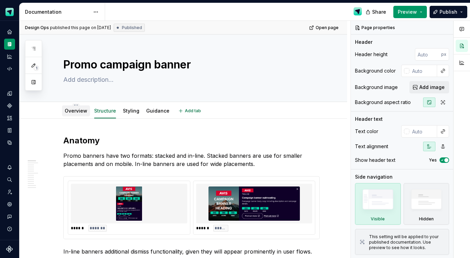
click at [84, 110] on link "Overview" at bounding box center [76, 111] width 23 height 6
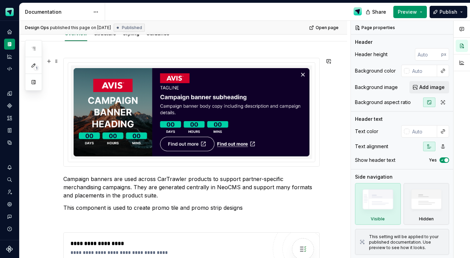
scroll to position [62, 0]
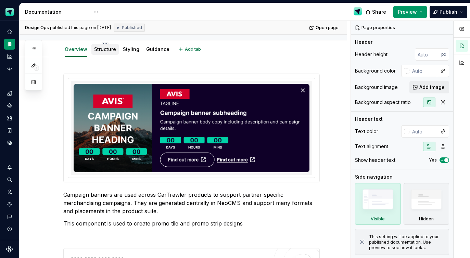
click at [113, 55] on div "Structure" at bounding box center [104, 49] width 27 height 12
click at [108, 47] on link "Structure" at bounding box center [105, 49] width 22 height 6
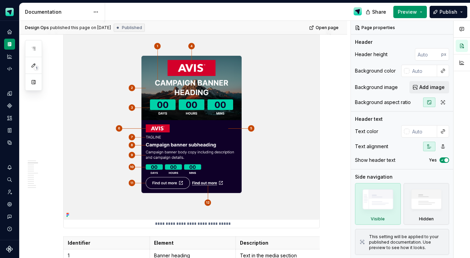
scroll to position [365, 0]
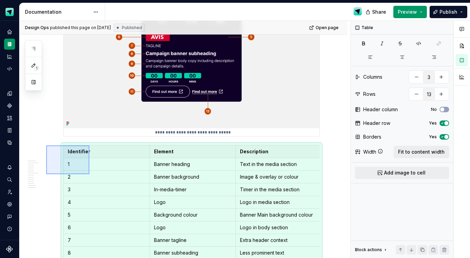
drag, startPoint x: 56, startPoint y: 151, endPoint x: 91, endPoint y: 176, distance: 42.7
click at [91, 176] on div "**********" at bounding box center [185, 140] width 331 height 238
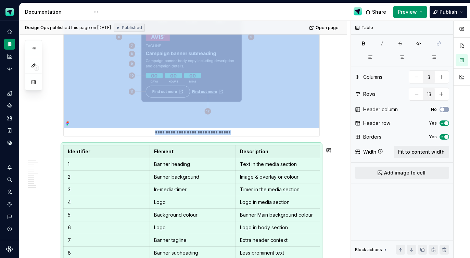
scroll to position [421, 0]
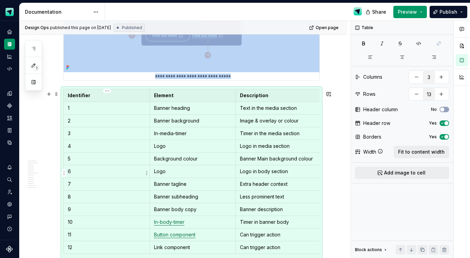
copy div "**********"
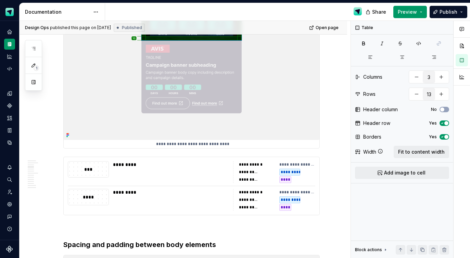
scroll to position [811, 0]
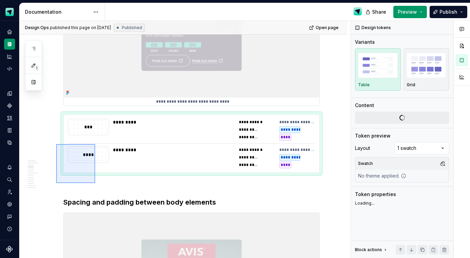
drag, startPoint x: 83, startPoint y: 156, endPoint x: 95, endPoint y: 144, distance: 17.4
click at [95, 144] on div "**********" at bounding box center [185, 140] width 331 height 238
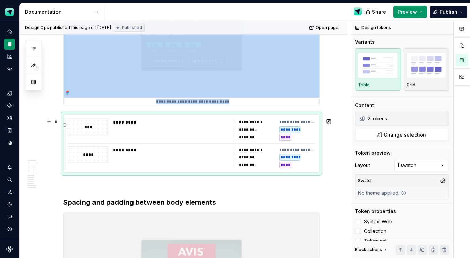
copy div "**********"
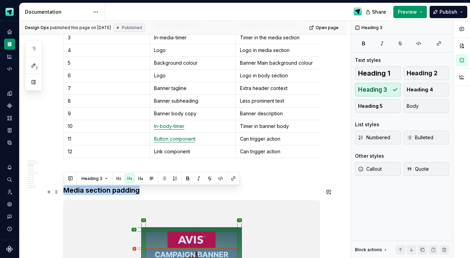
drag, startPoint x: 141, startPoint y: 193, endPoint x: 64, endPoint y: 193, distance: 77.0
click at [64, 193] on h3 "Media section padding" at bounding box center [191, 191] width 256 height 10
copy h3 "Media section padding"
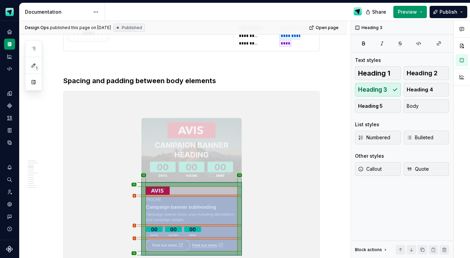
scroll to position [933, 0]
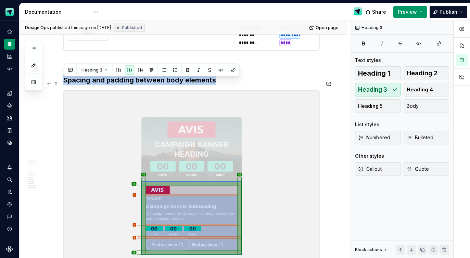
drag, startPoint x: 218, startPoint y: 86, endPoint x: 63, endPoint y: 82, distance: 154.8
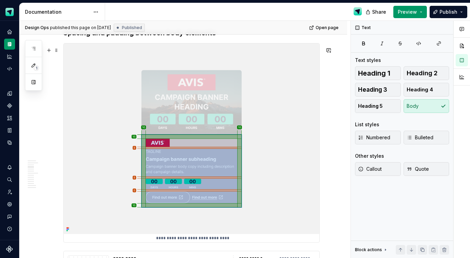
scroll to position [868, 0]
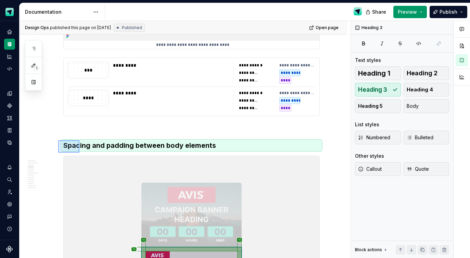
drag, startPoint x: 58, startPoint y: 140, endPoint x: 79, endPoint y: 153, distance: 24.5
click at [79, 153] on div "**********" at bounding box center [185, 140] width 331 height 238
copy br
type textarea "*"
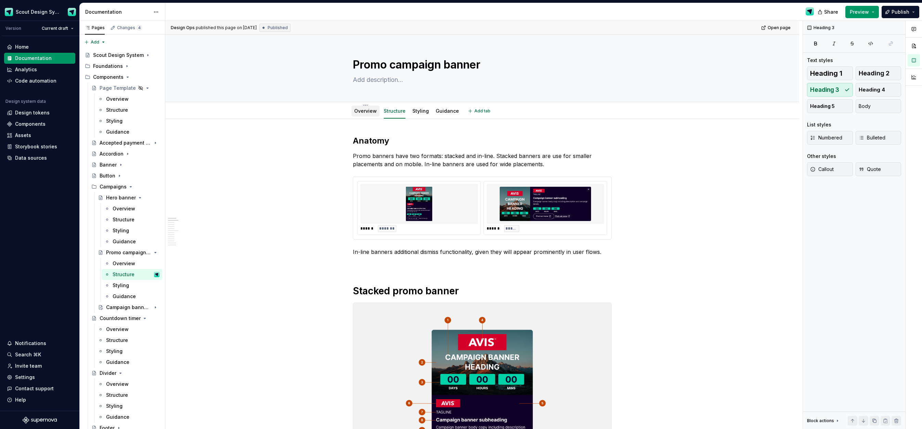
click at [370, 108] on div "Overview" at bounding box center [365, 111] width 23 height 7
click at [372, 114] on div "Overview" at bounding box center [365, 111] width 23 height 8
click at [369, 110] on link "Overview" at bounding box center [365, 111] width 23 height 6
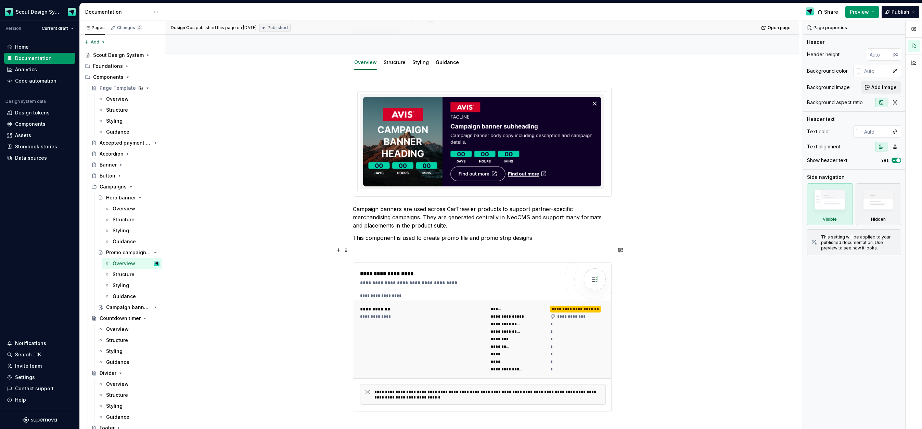
scroll to position [50, 0]
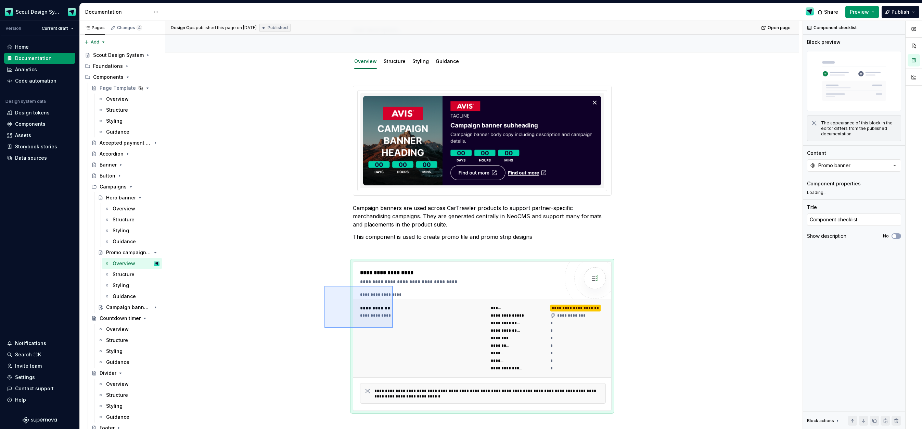
drag, startPoint x: 367, startPoint y: 311, endPoint x: 393, endPoint y: 328, distance: 31.1
click at [393, 328] on div "**********" at bounding box center [484, 225] width 638 height 408
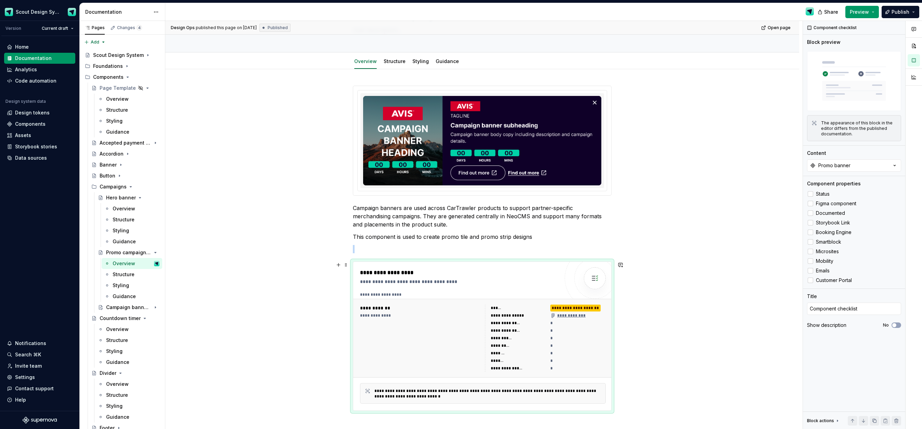
copy br
type textarea "*"
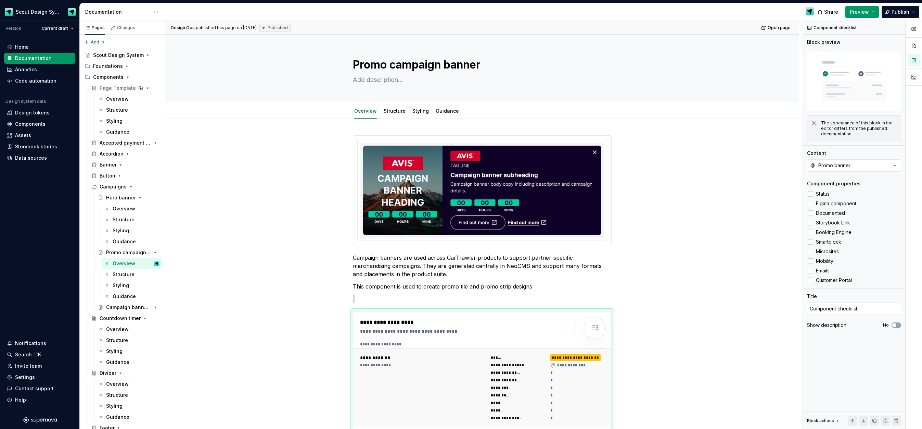
scroll to position [50, 0]
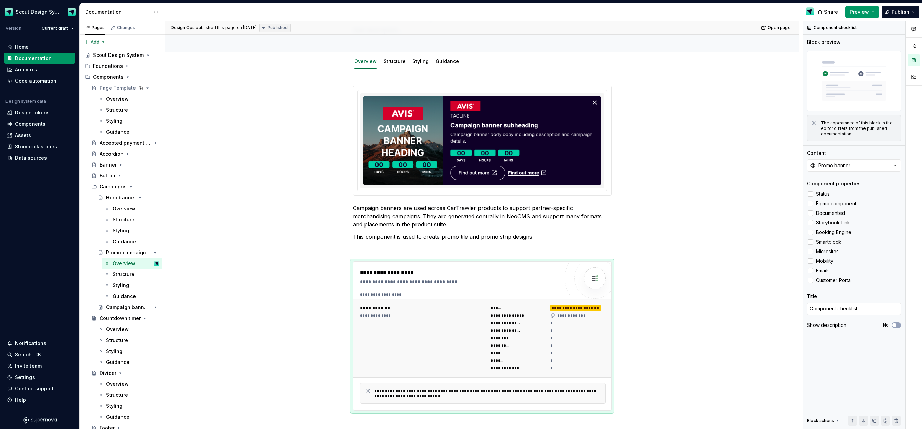
type textarea "*"
